Goal: Information Seeking & Learning: Understand process/instructions

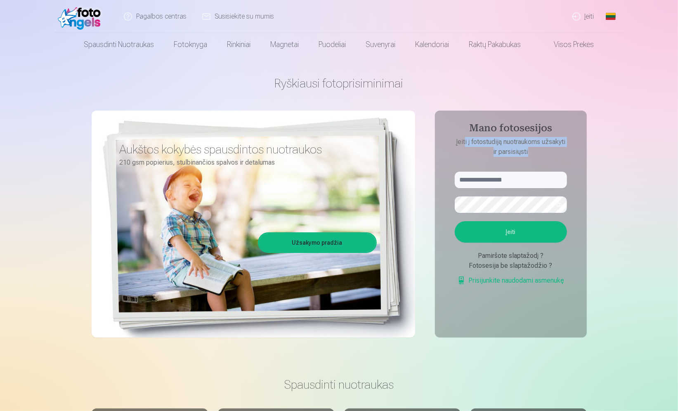
drag, startPoint x: 464, startPoint y: 145, endPoint x: 556, endPoint y: 156, distance: 92.4
click at [556, 156] on p "Įeiti į fotostudiją nuotraukoms užsakyti ir parsisiųsti" at bounding box center [511, 147] width 129 height 20
click at [559, 156] on p "Įeiti į fotostudiją nuotraukoms užsakyti ir parsisiųsti" at bounding box center [511, 147] width 129 height 20
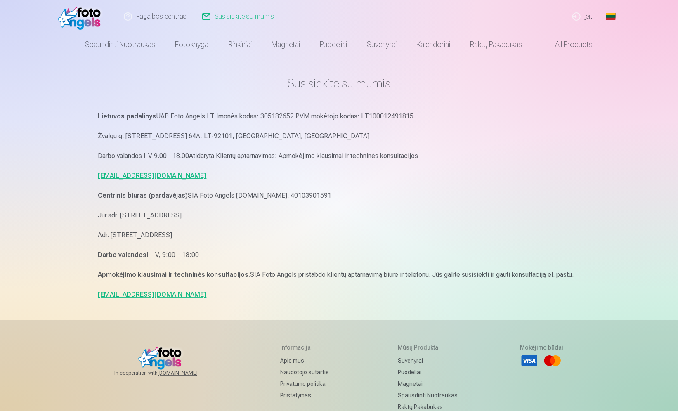
drag, startPoint x: 109, startPoint y: 196, endPoint x: 604, endPoint y: 274, distance: 501.1
click at [604, 274] on div "Pagalbos centras Susisiekite su mumis Įeiti Global Lithuanian (lt) English (en)…" at bounding box center [339, 273] width 678 height 547
click at [485, 237] on p "Adr. Artilerijas iela 29/31, Riga, Latvia, LV-1009" at bounding box center [339, 236] width 482 height 12
drag, startPoint x: 320, startPoint y: 155, endPoint x: 454, endPoint y: 153, distance: 133.8
click at [454, 153] on p "Darbo valandos I-V 9.00 - 18.00Atidaryta Klientų aptarnavimas: Apmokėjimo klaus…" at bounding box center [339, 156] width 482 height 12
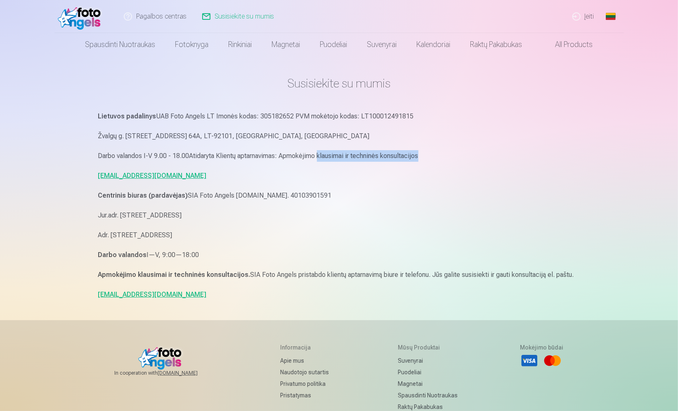
click at [454, 153] on p "Darbo valandos I-V 9.00 - 18.00Atidaryta Klientų aptarnavimas: Apmokėjimo klaus…" at bounding box center [339, 156] width 482 height 12
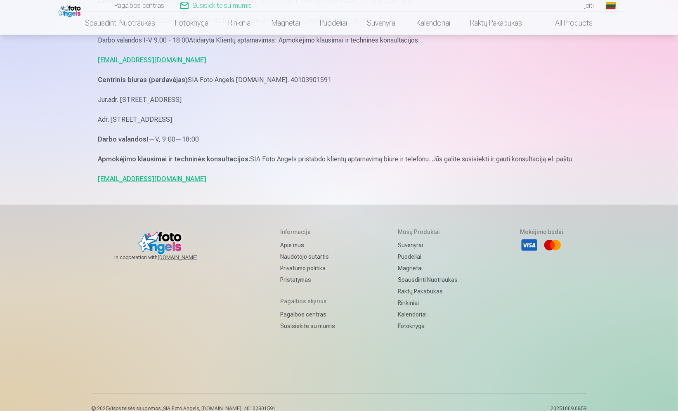
scroll to position [124, 0]
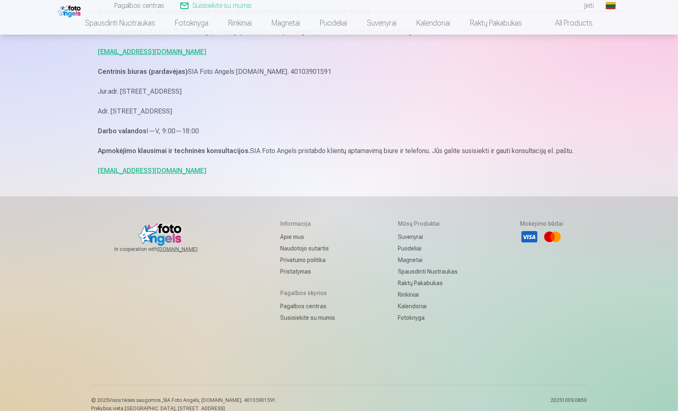
click at [308, 306] on link "Pagalbos centras" at bounding box center [307, 307] width 55 height 12
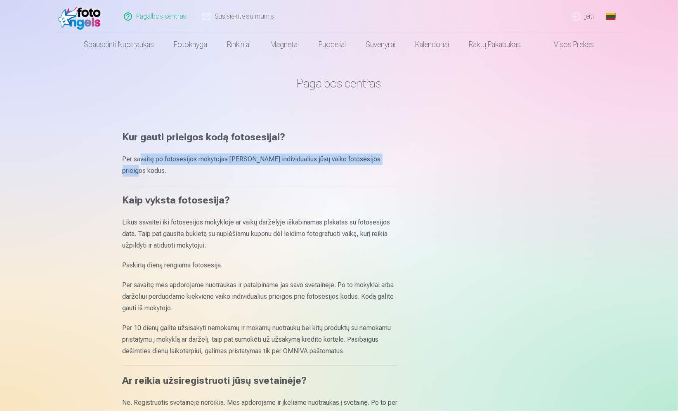
drag, startPoint x: 144, startPoint y: 160, endPoint x: 412, endPoint y: 160, distance: 268.4
click at [400, 160] on main "Pagalbos centras Kur gauti prieigos kodą fotosesijai? Per savaitę po fotosesijo…" at bounding box center [340, 354] width 434 height 597
click at [412, 160] on main "Pagalbos centras Kur gauti prieigos kodą fotosesijai? Per savaitę po fotosesijo…" at bounding box center [340, 354] width 434 height 597
drag, startPoint x: 400, startPoint y: 159, endPoint x: 114, endPoint y: 140, distance: 286.7
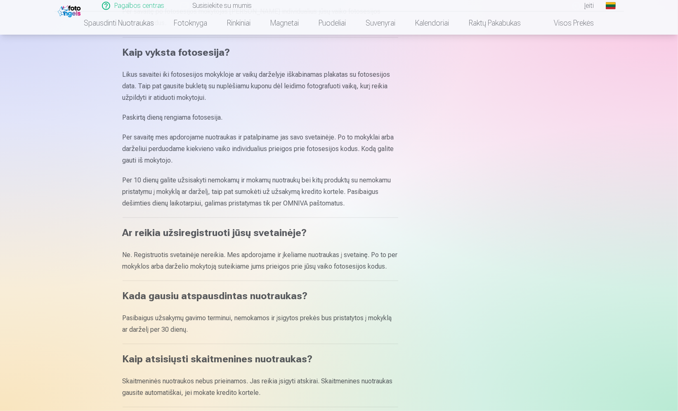
scroll to position [165, 0]
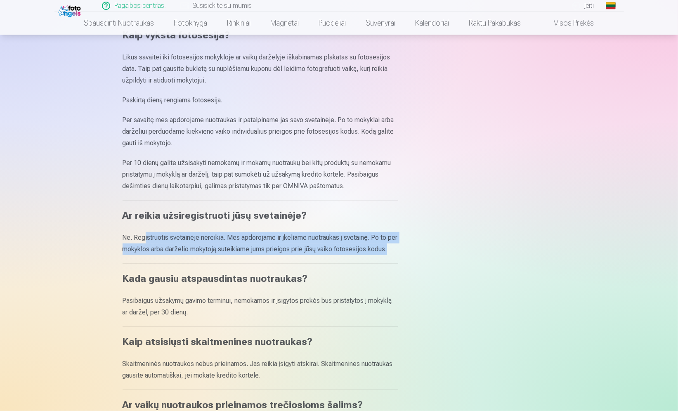
drag, startPoint x: 145, startPoint y: 225, endPoint x: 371, endPoint y: 243, distance: 226.6
click at [371, 243] on p "Ne. Registruotis svetainėje nereikia. Mes apdorojame ir įkeliame nuotraukas į s…" at bounding box center [261, 243] width 276 height 23
click at [373, 244] on p "Ne. Registruotis svetainėje nereikia. Mes apdorojame ir įkeliame nuotraukas į s…" at bounding box center [261, 243] width 276 height 23
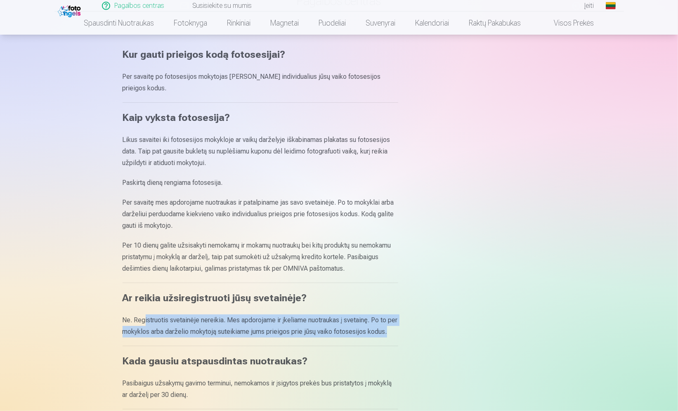
scroll to position [124, 0]
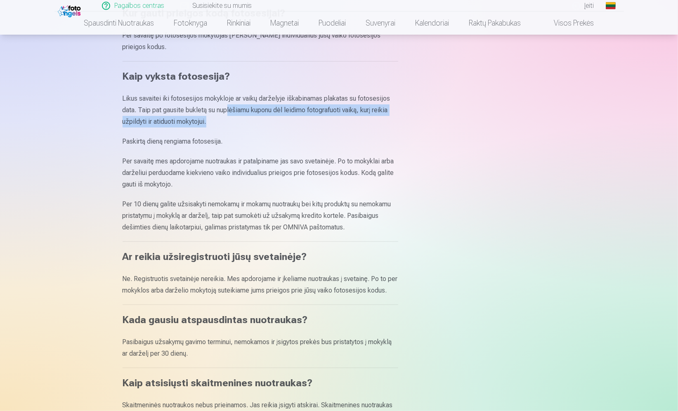
drag, startPoint x: 229, startPoint y: 99, endPoint x: 396, endPoint y: 111, distance: 167.7
click at [396, 111] on p "Likus savaitei iki fotosesijos mokykloje ar vaikų darželyje iškabinamas plakata…" at bounding box center [261, 110] width 276 height 35
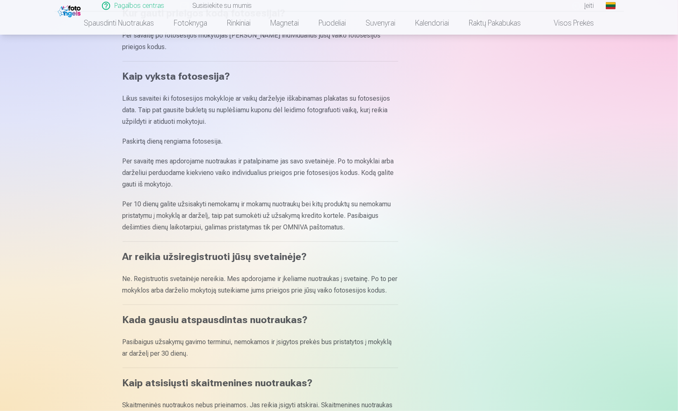
drag, startPoint x: 121, startPoint y: 133, endPoint x: 440, endPoint y: 213, distance: 329.1
click at [440, 213] on div "Pagalbos centras Kur gauti prieigos kodą fotosesijai? Per savaitę po fotosesijo…" at bounding box center [339, 316] width 495 height 880
click at [435, 215] on main "Pagalbos centras Kur gauti prieigos kodą fotosesijai? Per savaitę po fotosesijo…" at bounding box center [340, 230] width 434 height 597
drag, startPoint x: 245, startPoint y: 194, endPoint x: 390, endPoint y: 217, distance: 146.8
click at [390, 217] on p "Per 10 dienų galite užsisakyti nemokamų ir mokamų nuotraukų bei kitų produktų s…" at bounding box center [261, 216] width 276 height 35
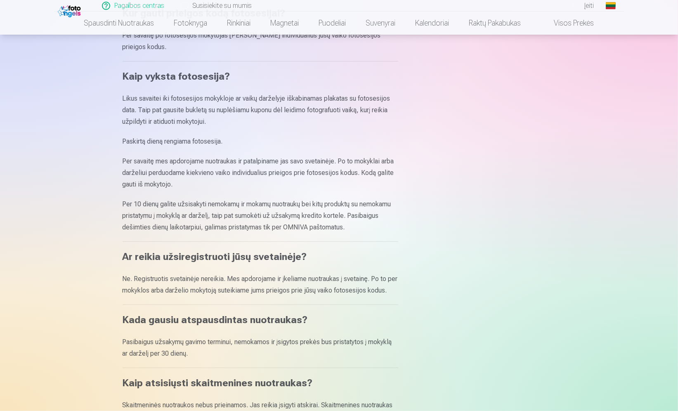
click at [390, 217] on p "Per 10 dienų galite užsisakyti nemokamų ir mokamų nuotraukų bei kitų produktų s…" at bounding box center [261, 216] width 276 height 35
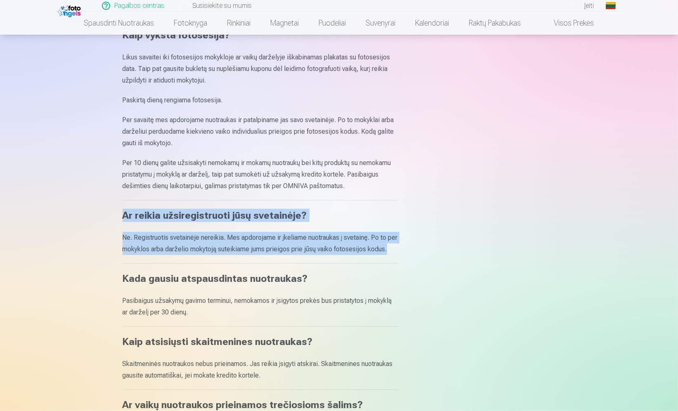
drag, startPoint x: 121, startPoint y: 206, endPoint x: 411, endPoint y: 246, distance: 292.6
click at [411, 246] on div "Pagalbos centras Kur gauti prieigos kodą fotosesijai? Per savaitę po fotosesijo…" at bounding box center [339, 275] width 495 height 880
click at [411, 246] on main "Pagalbos centras Kur gauti prieigos kodą fotosesijai? Per savaitę po fotosesijo…" at bounding box center [340, 189] width 434 height 597
